Goal: Information Seeking & Learning: Learn about a topic

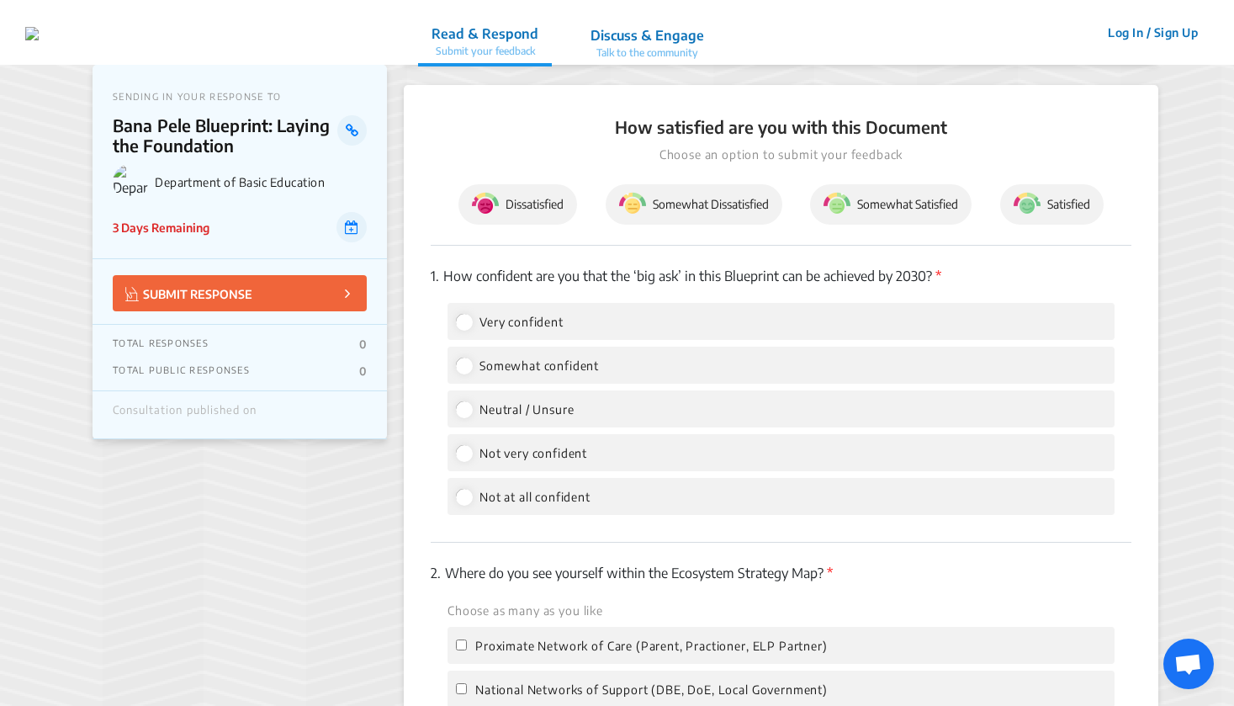
scroll to position [2183, 0]
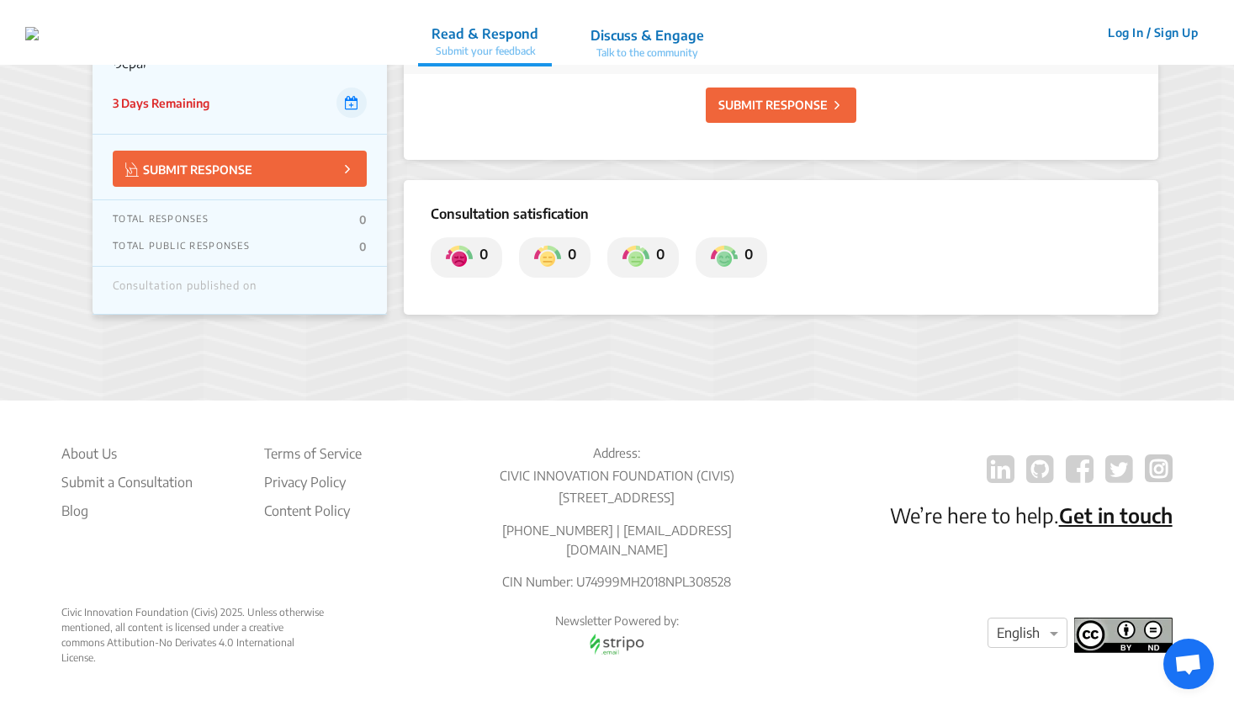
scroll to position [4208, 0]
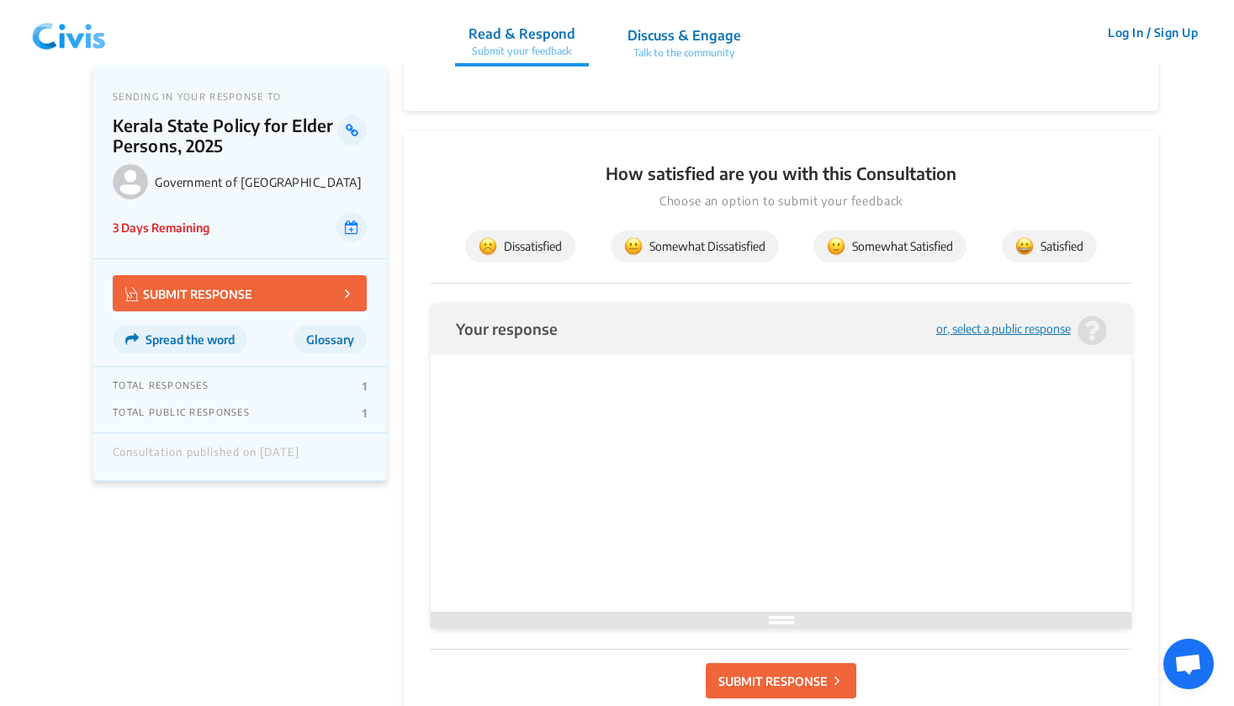
scroll to position [1628, 0]
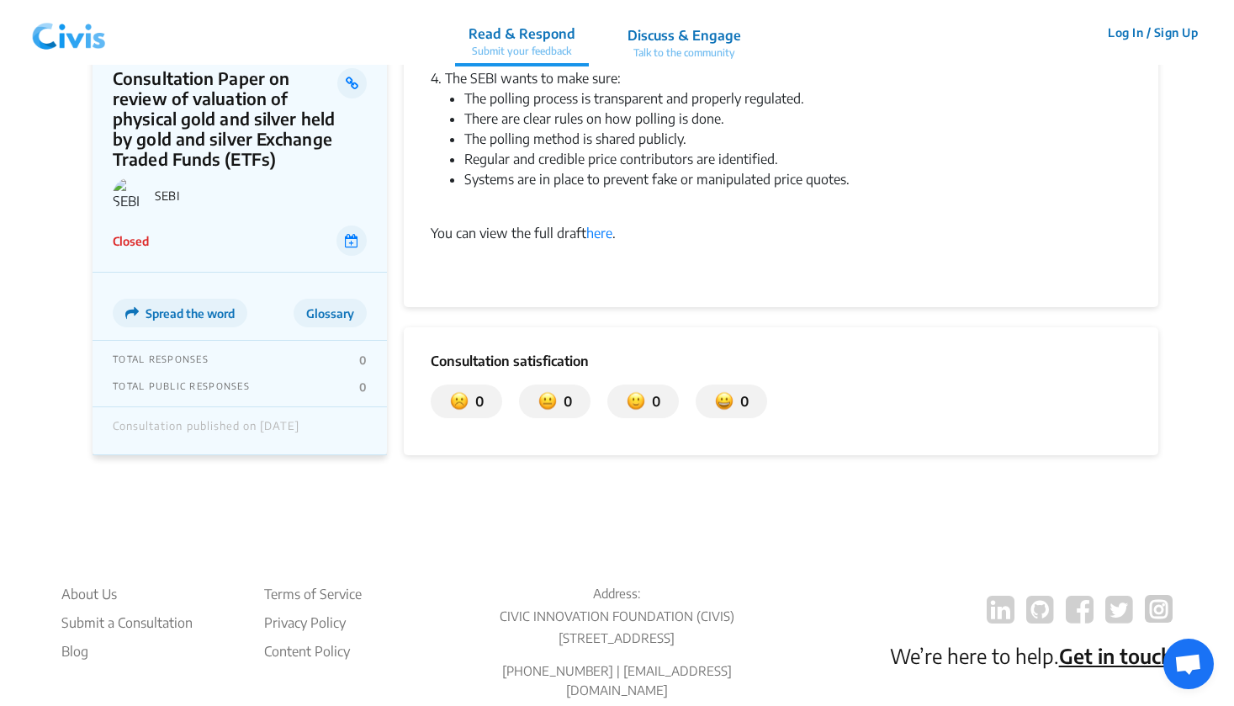
scroll to position [843, 0]
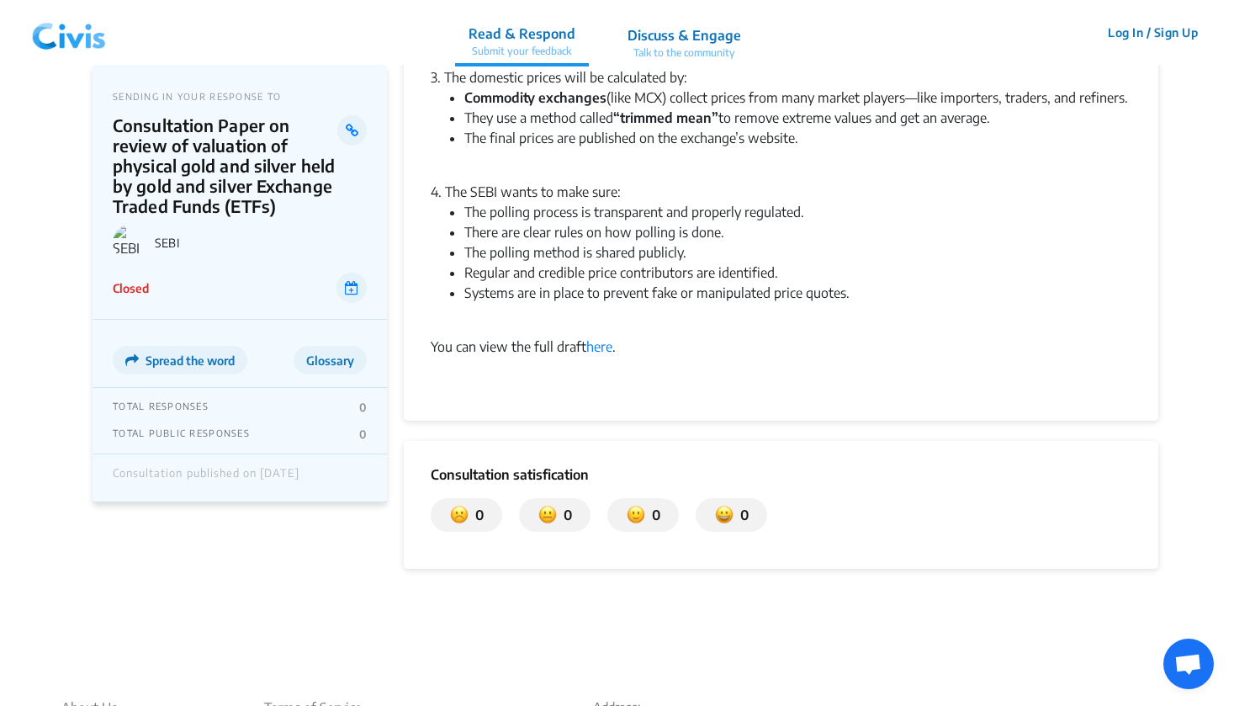
scroll to position [786, 0]
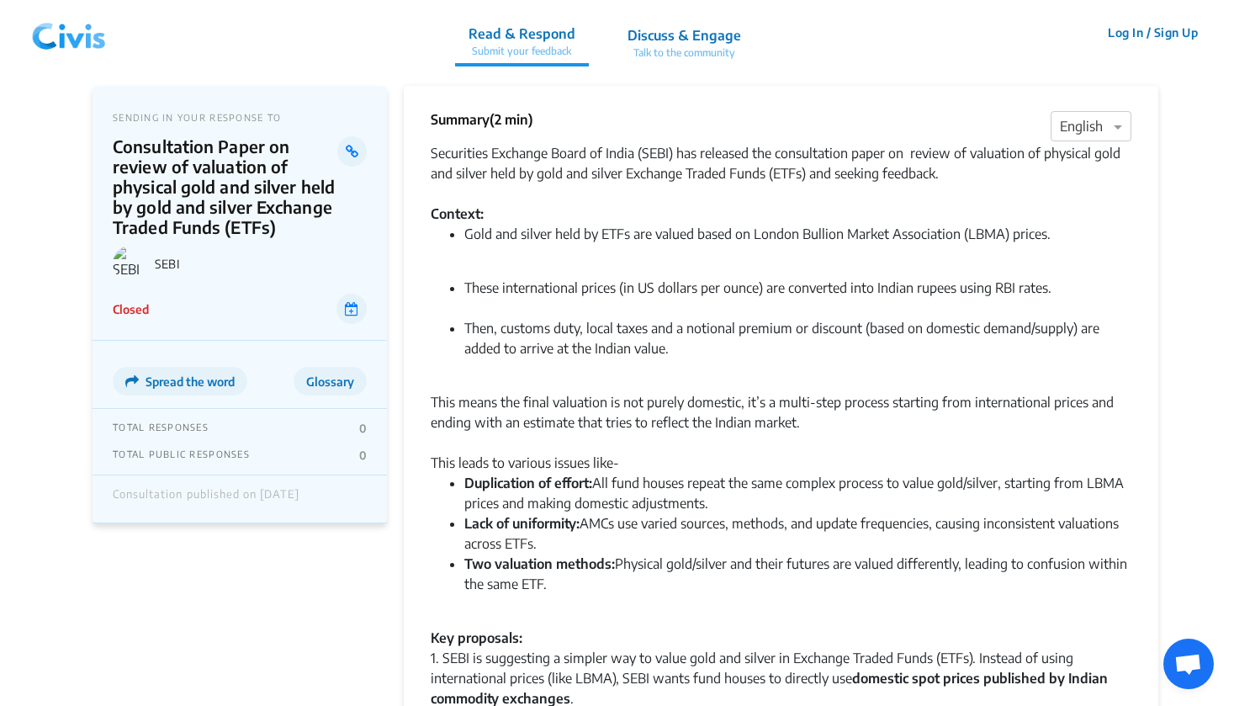
scroll to position [742, 0]
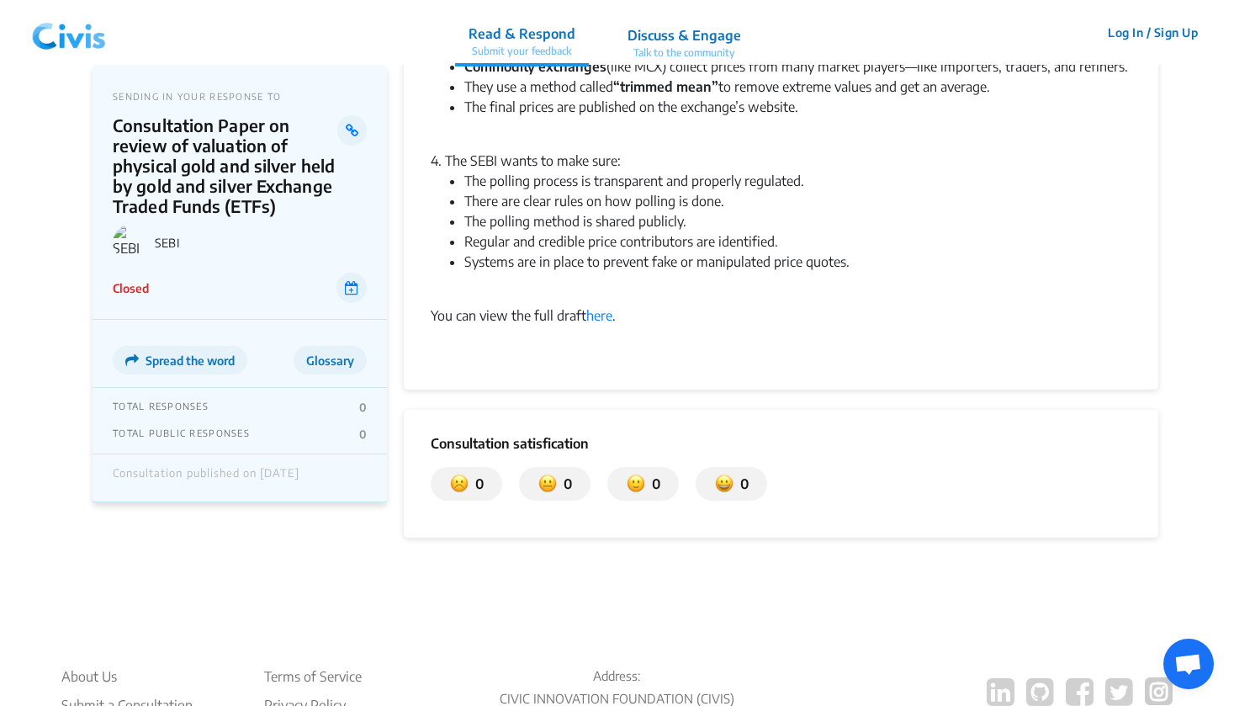
scroll to position [444, 0]
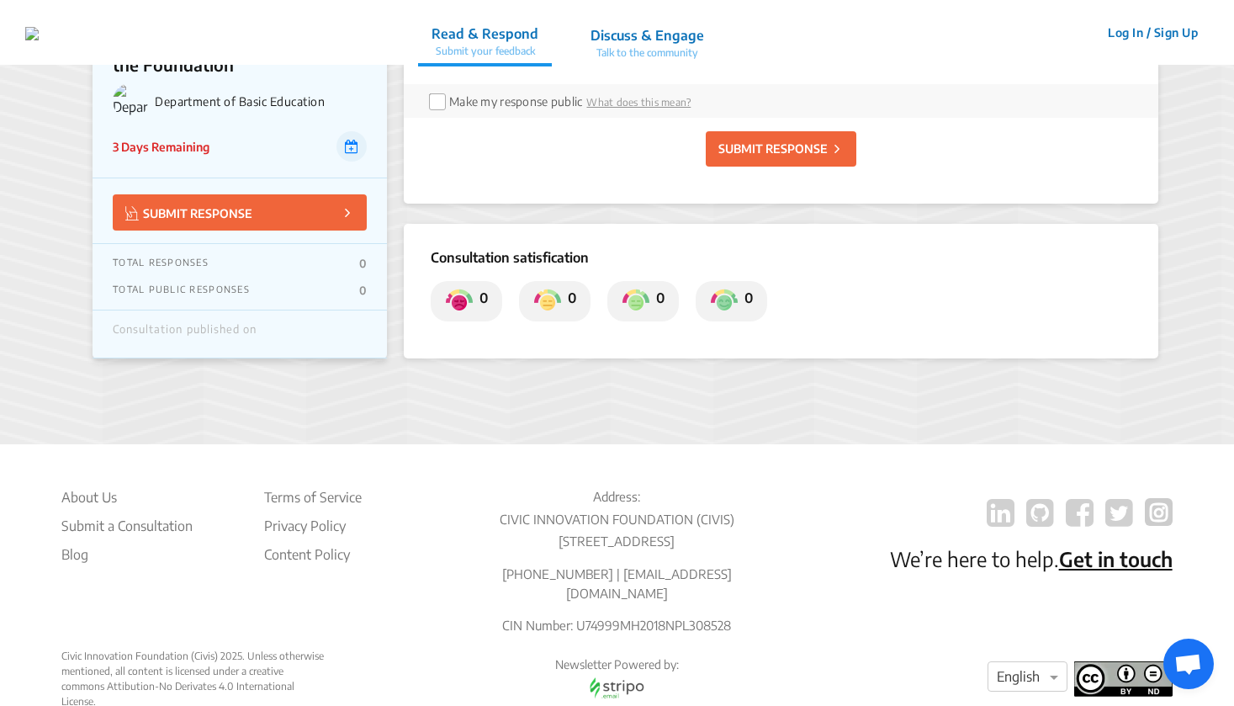
scroll to position [4137, 0]
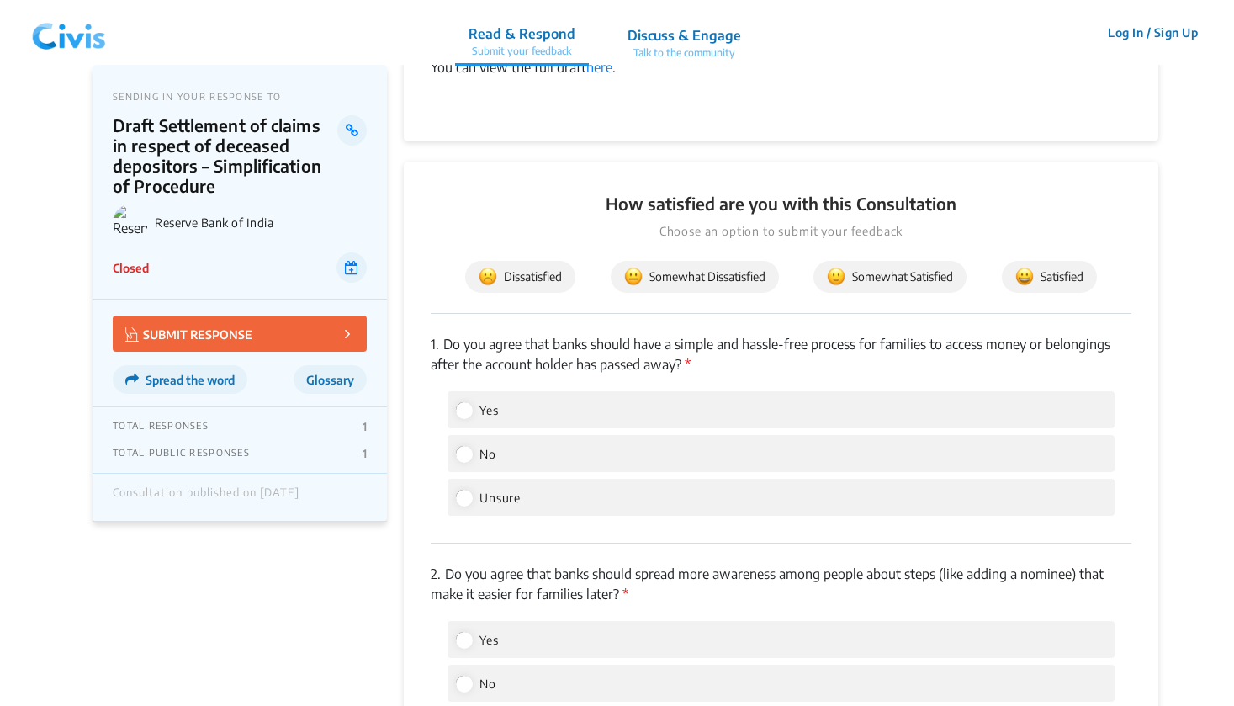
scroll to position [1037, 0]
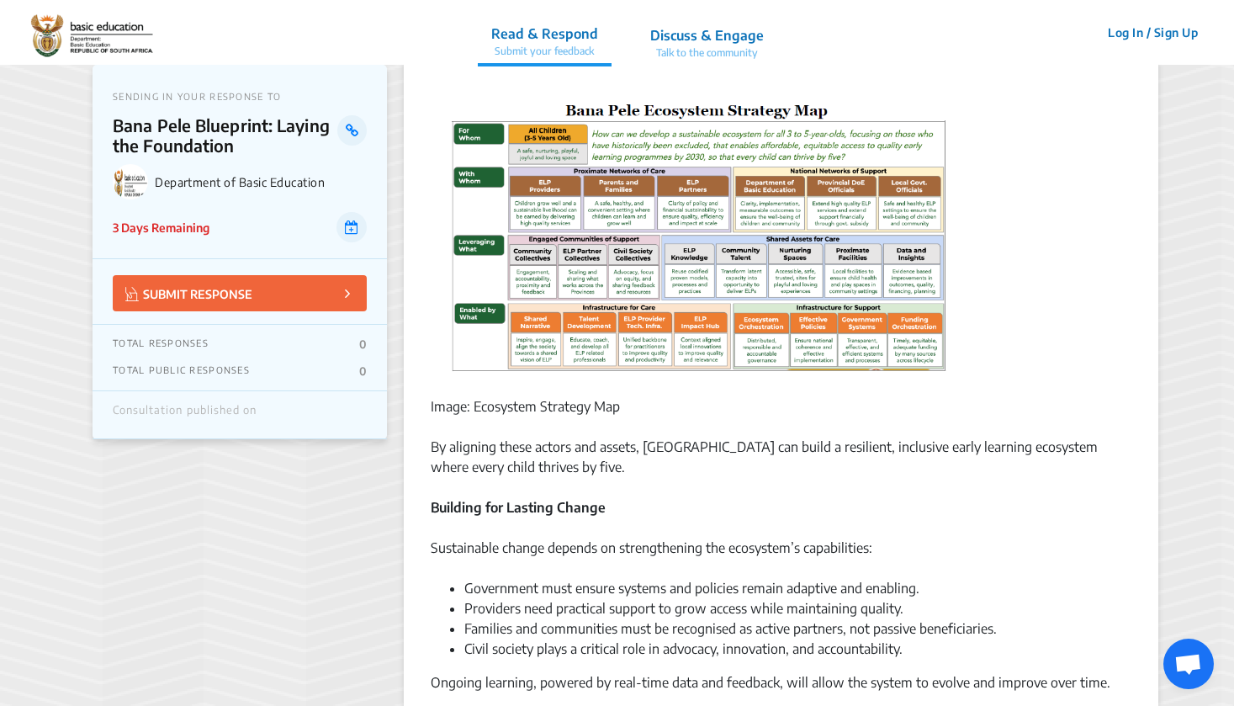
scroll to position [1323, 0]
